Goal: Information Seeking & Learning: Learn about a topic

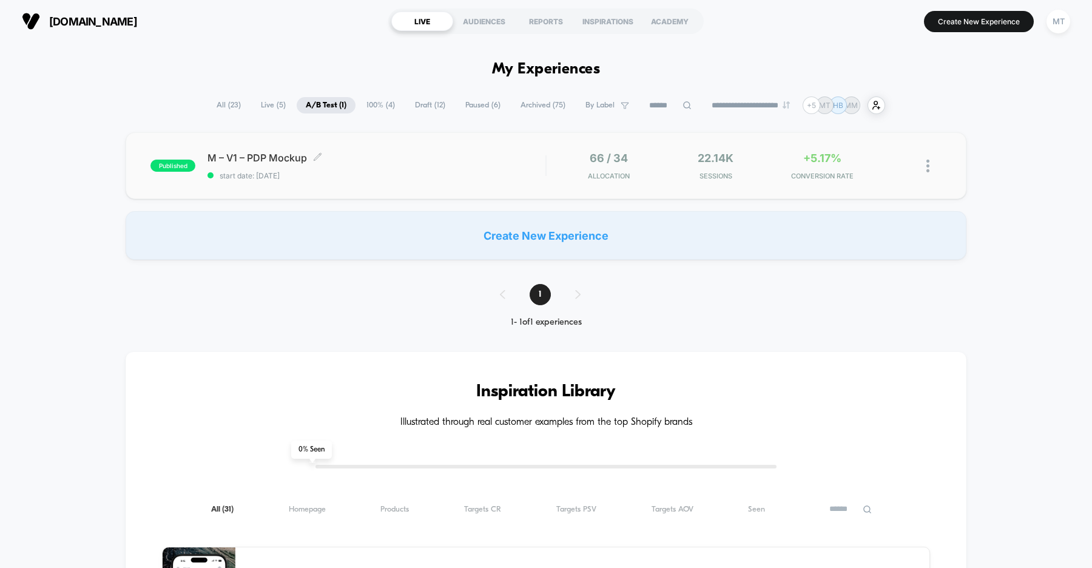
click at [359, 166] on div "M – V1 – PDP Mockup Click to edit experience details Click to edit experience d…" at bounding box center [377, 166] width 338 height 29
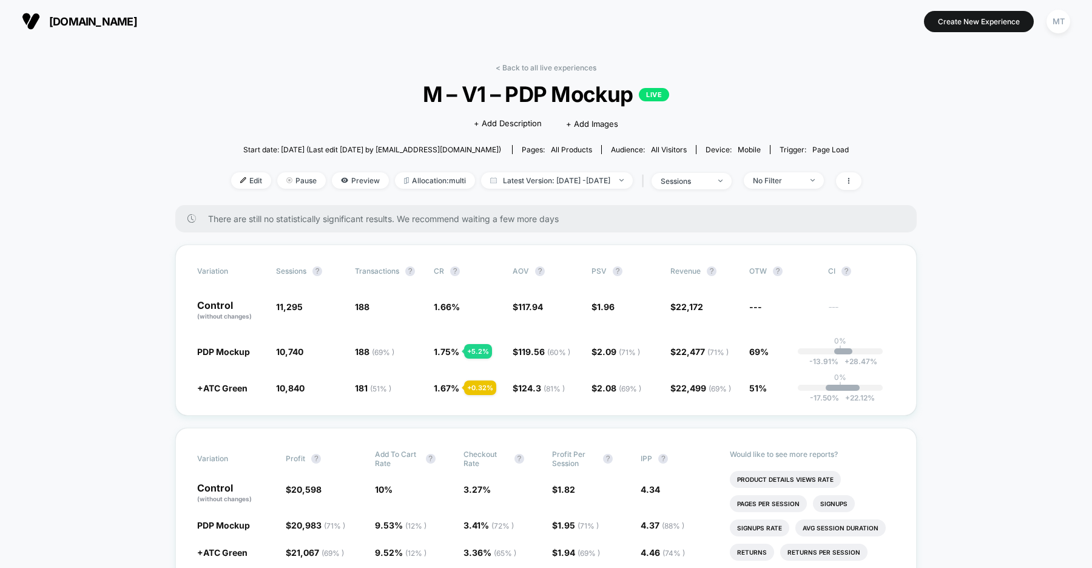
click at [106, 20] on span "us.organicbasics.com" at bounding box center [93, 21] width 88 height 13
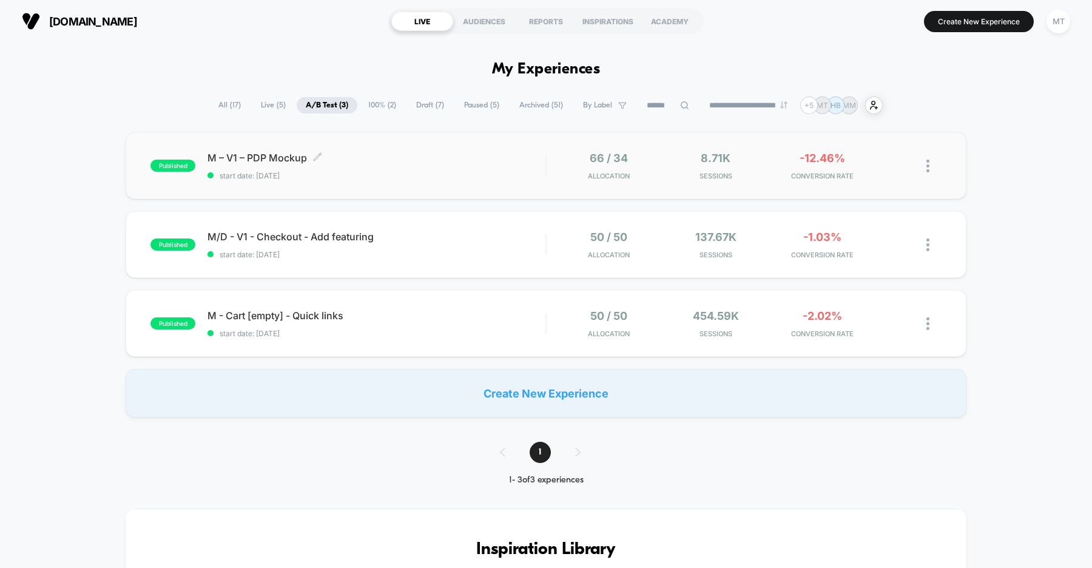
click at [376, 171] on span "start date: [DATE]" at bounding box center [377, 175] width 338 height 9
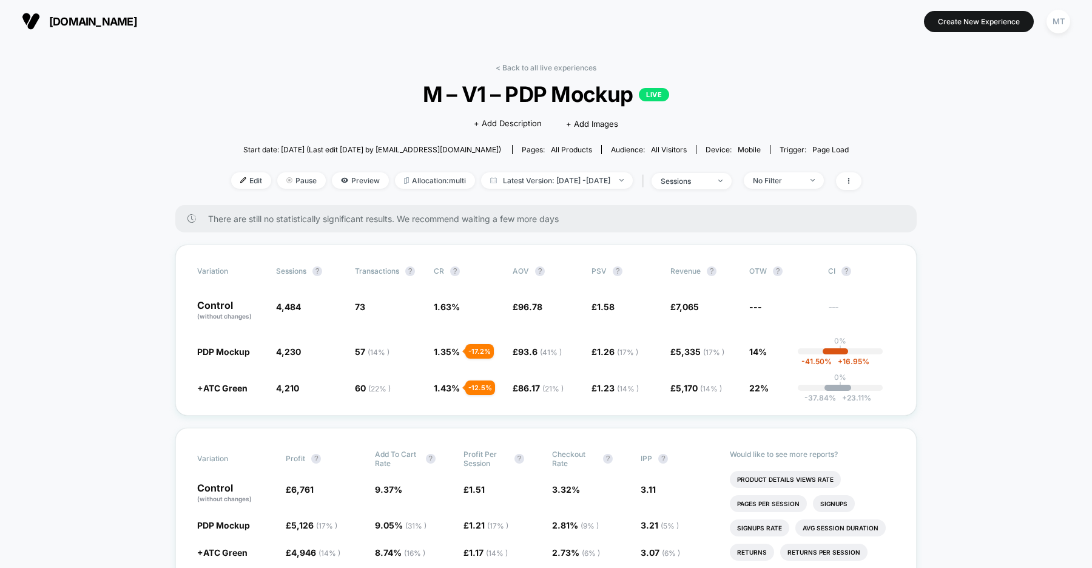
click at [137, 21] on span "[DOMAIN_NAME]" at bounding box center [93, 21] width 88 height 13
